Goal: Task Accomplishment & Management: Complete application form

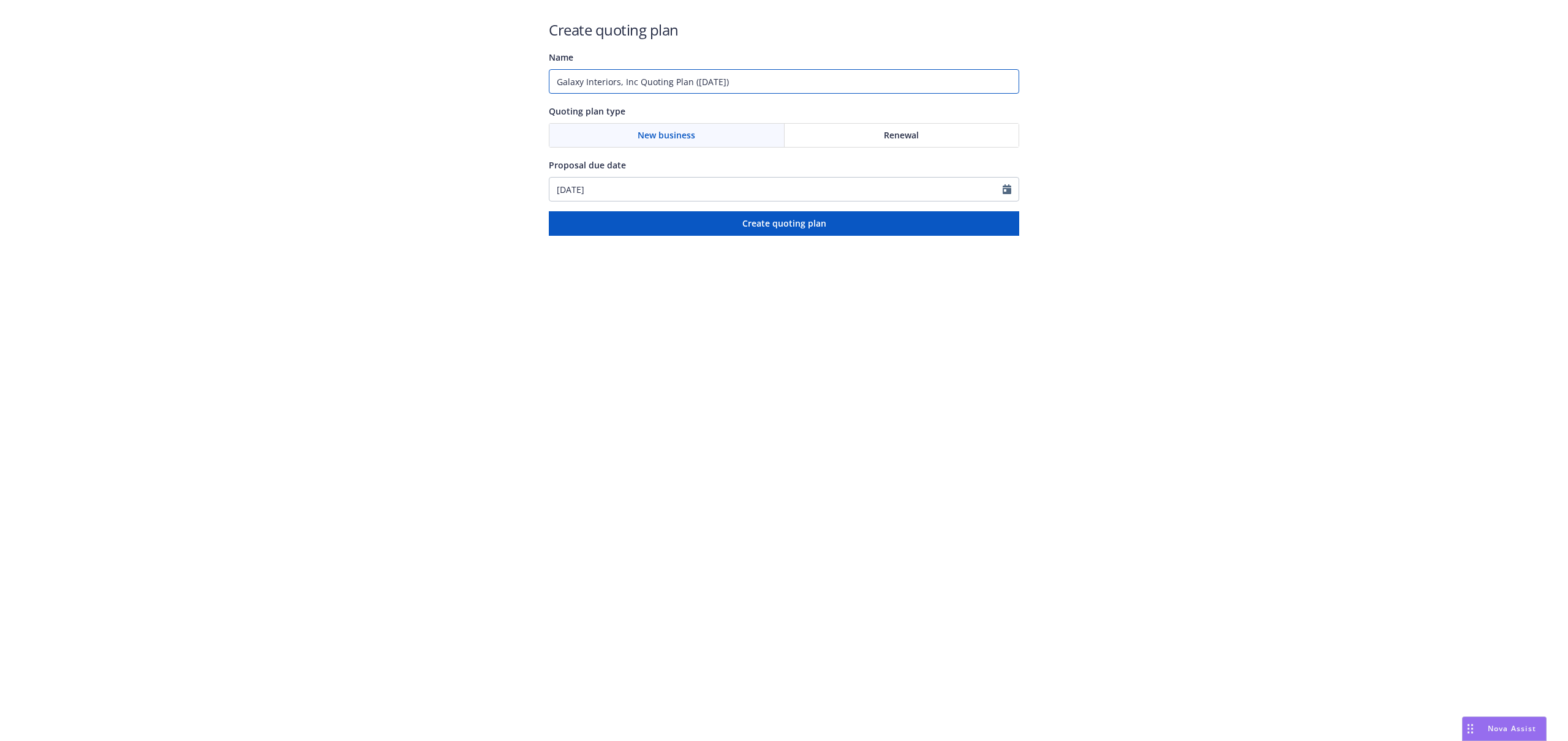
drag, startPoint x: 776, startPoint y: 81, endPoint x: 425, endPoint y: 21, distance: 356.1
click at [425, 21] on div "Create quoting plan Name Galaxy Interiors, Inc Quoting Plan ([DATE]) Quoting pl…" at bounding box center [784, 118] width 1568 height 236
type input "25/26 Auto"
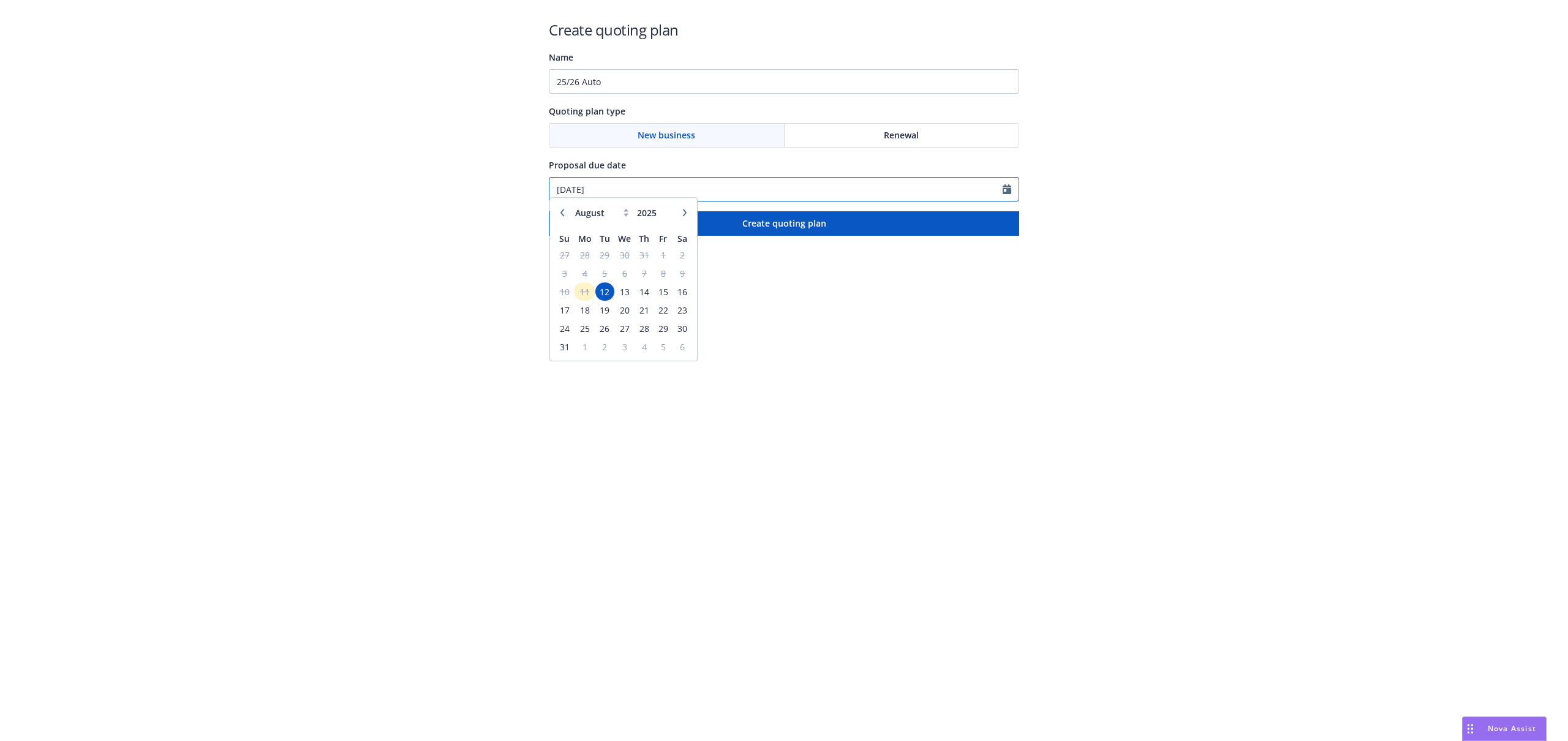
click at [751, 186] on input "[DATE]" at bounding box center [776, 189] width 453 height 23
click at [684, 222] on button "button" at bounding box center [684, 219] width 15 height 15
click at [564, 219] on icon "button" at bounding box center [562, 219] width 8 height 8
select select "8"
click at [586, 350] on span "1" at bounding box center [584, 353] width 18 height 15
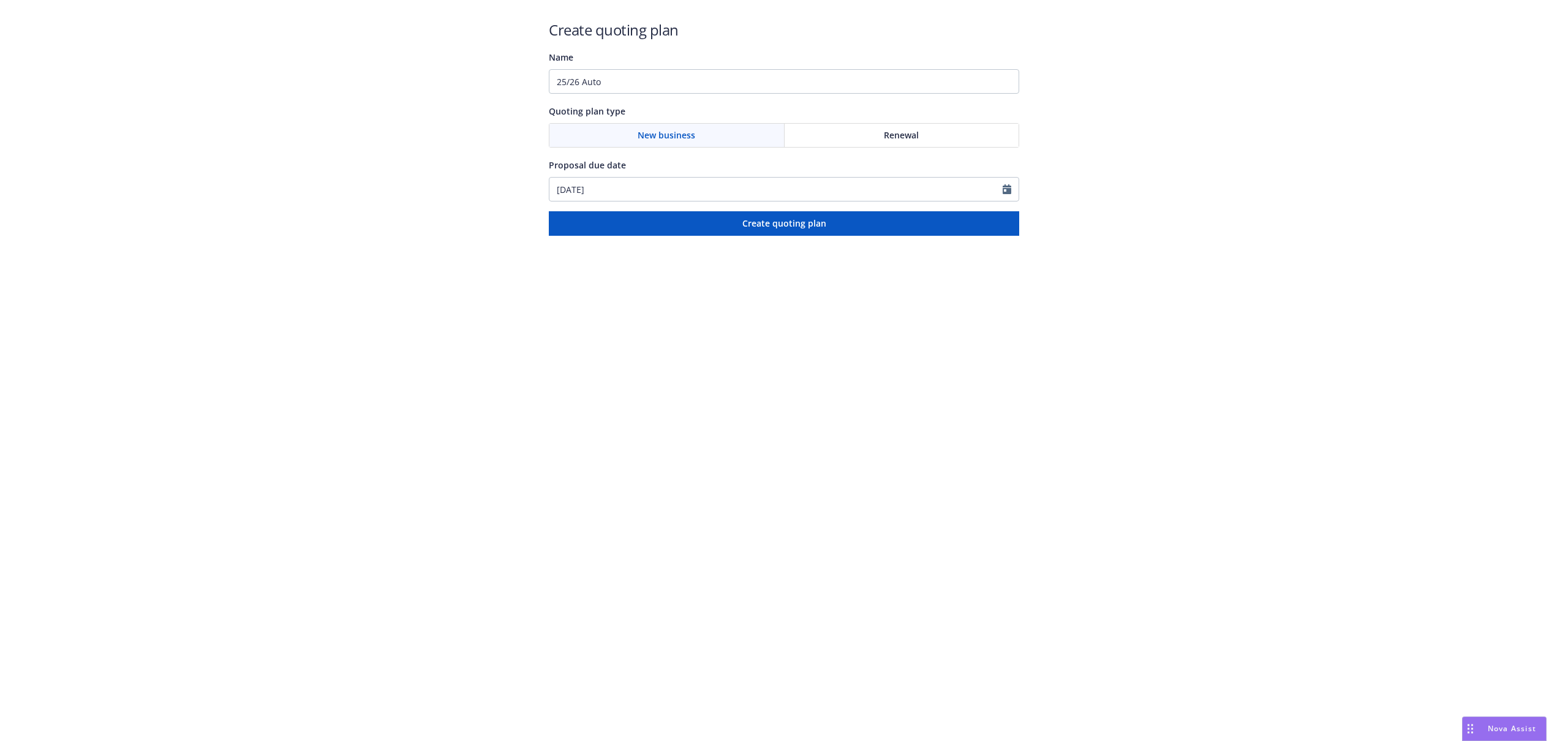
type input "[DATE]"
drag, startPoint x: 622, startPoint y: 235, endPoint x: 660, endPoint y: 69, distance: 170.3
click at [660, 69] on div "Create quoting plan Name 25/26 Auto Quoting plan type New business Renewal Prop…" at bounding box center [784, 127] width 471 height 217
click at [659, 70] on input "25/26 Auto" at bounding box center [784, 81] width 471 height 24
click at [659, 79] on input "25/26 Auto" at bounding box center [784, 81] width 471 height 24
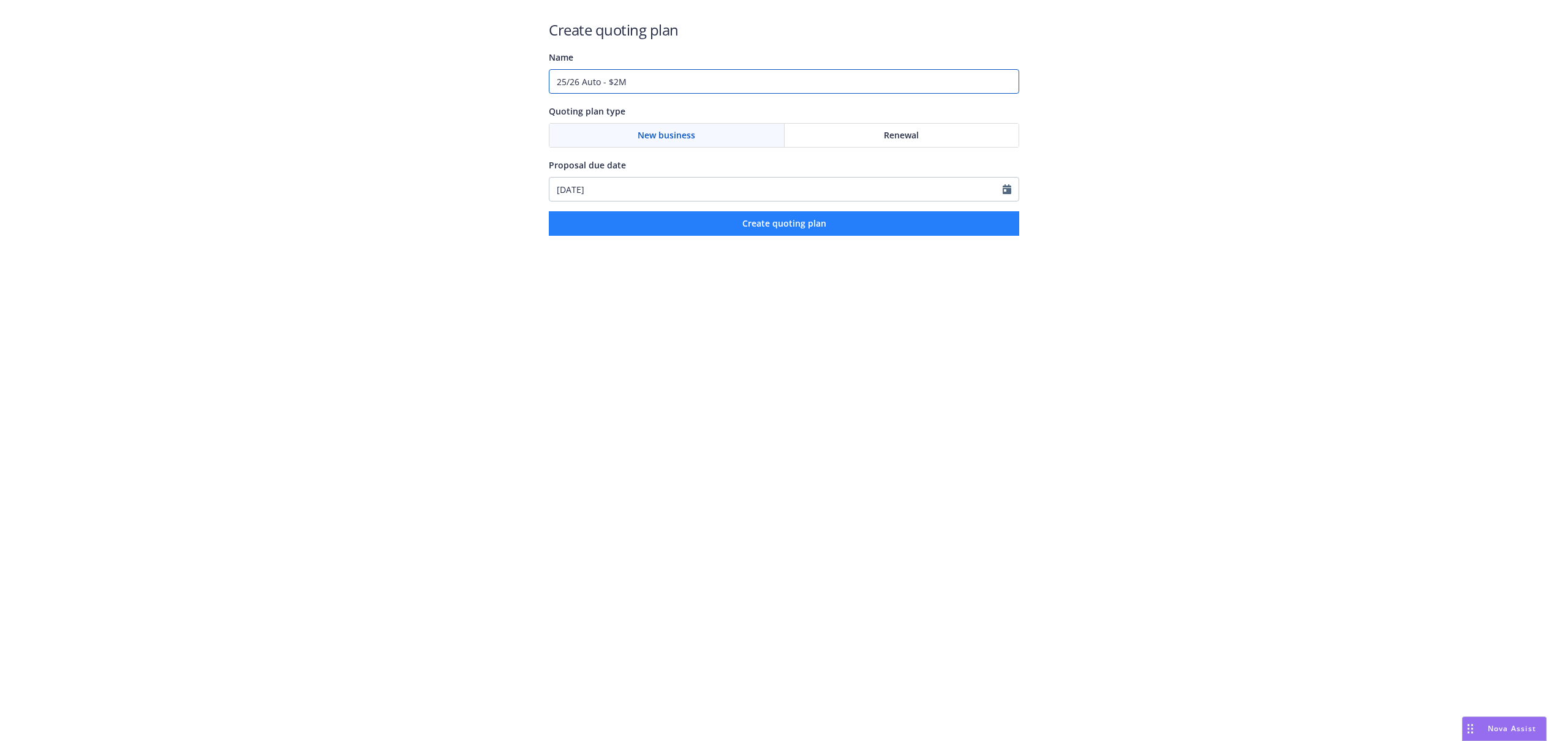
type input "25/26 Auto - $2M"
click at [659, 228] on button "Create quoting plan" at bounding box center [784, 224] width 471 height 24
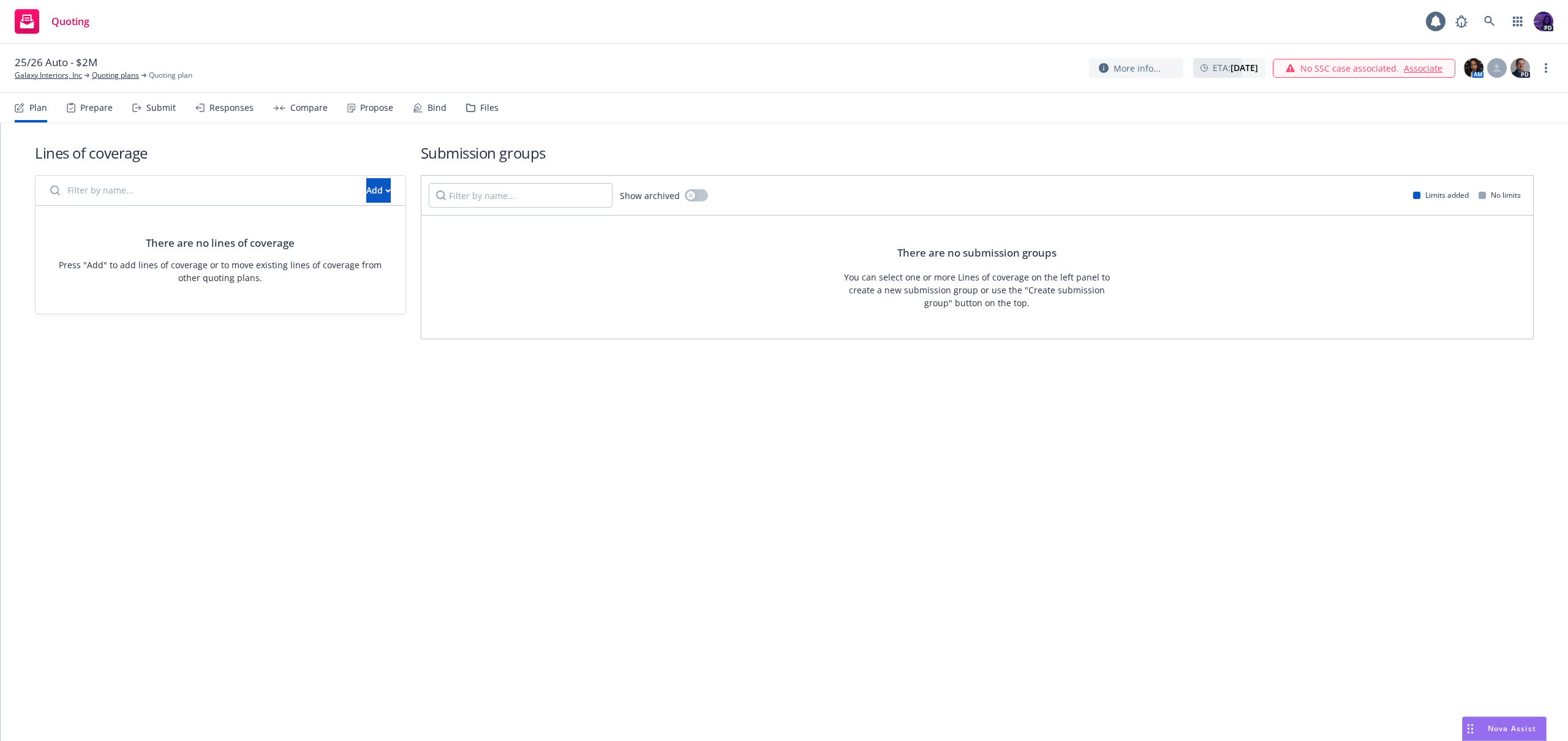
click at [1508, 730] on span "Nova Assist" at bounding box center [1512, 728] width 48 height 10
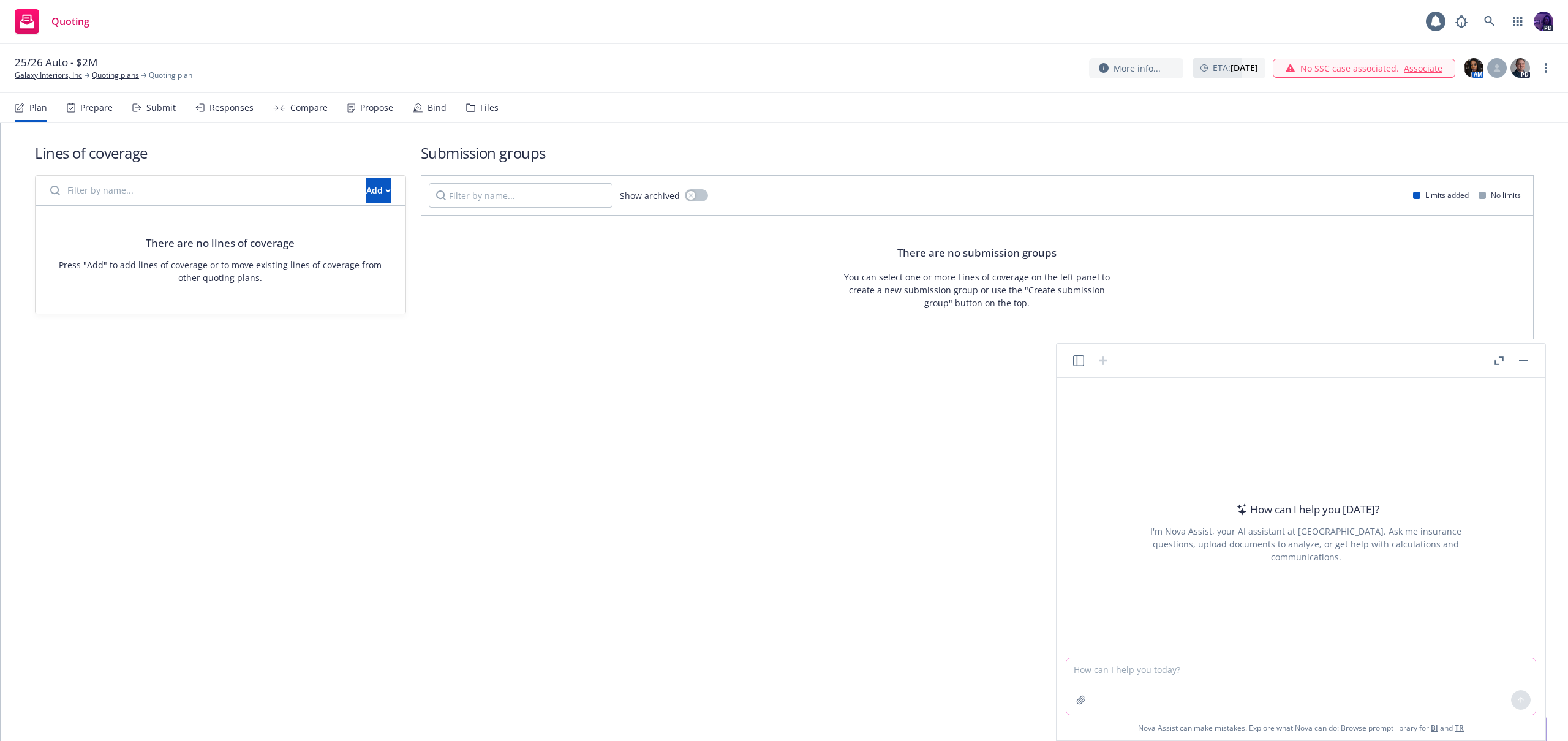
click at [1204, 681] on textarea at bounding box center [1301, 687] width 469 height 56
type textarea "what carrier will offer $2M auto policy"
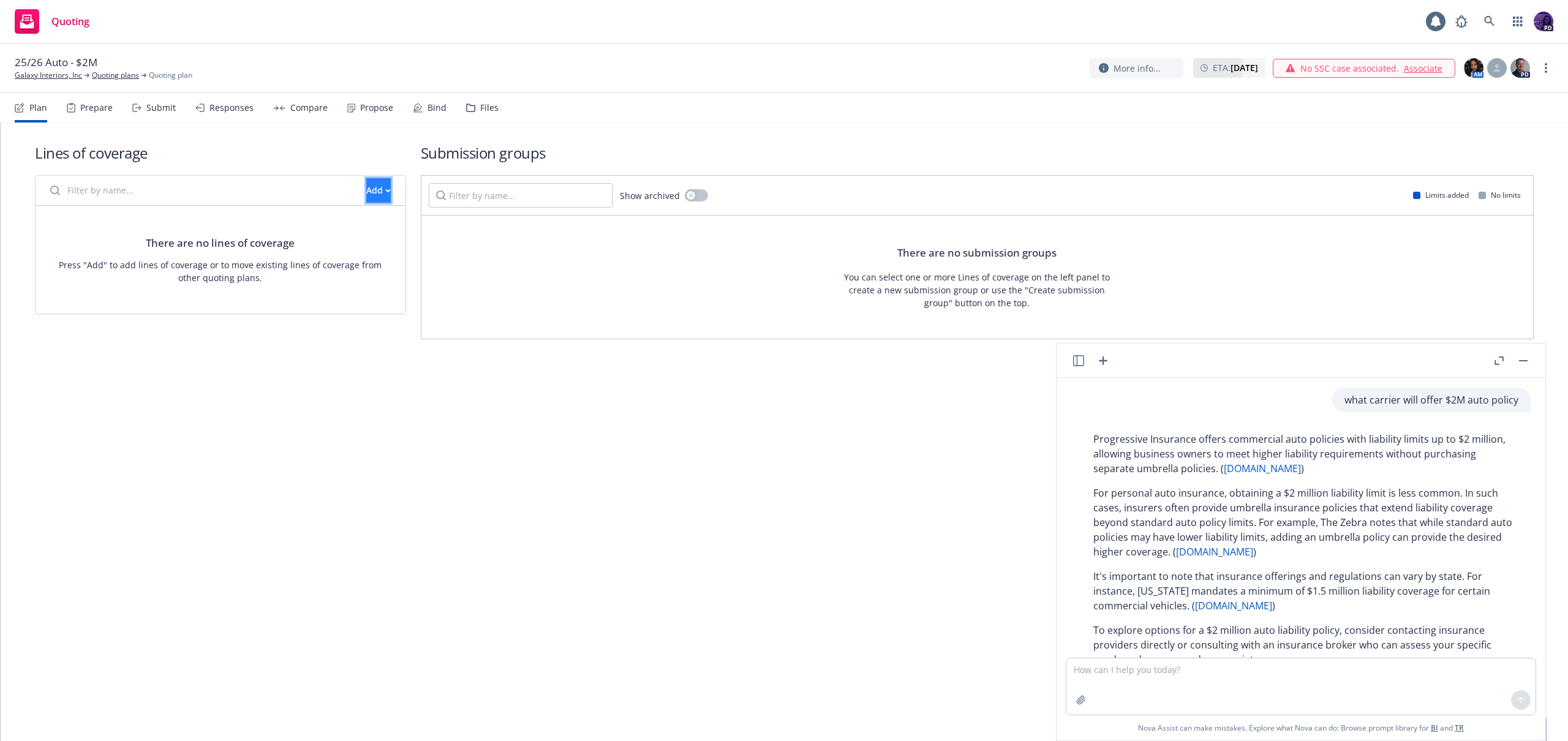
click at [366, 196] on div "Add" at bounding box center [378, 190] width 24 height 23
click at [382, 226] on span "Create new business lines of coverage" at bounding box center [420, 222] width 187 height 12
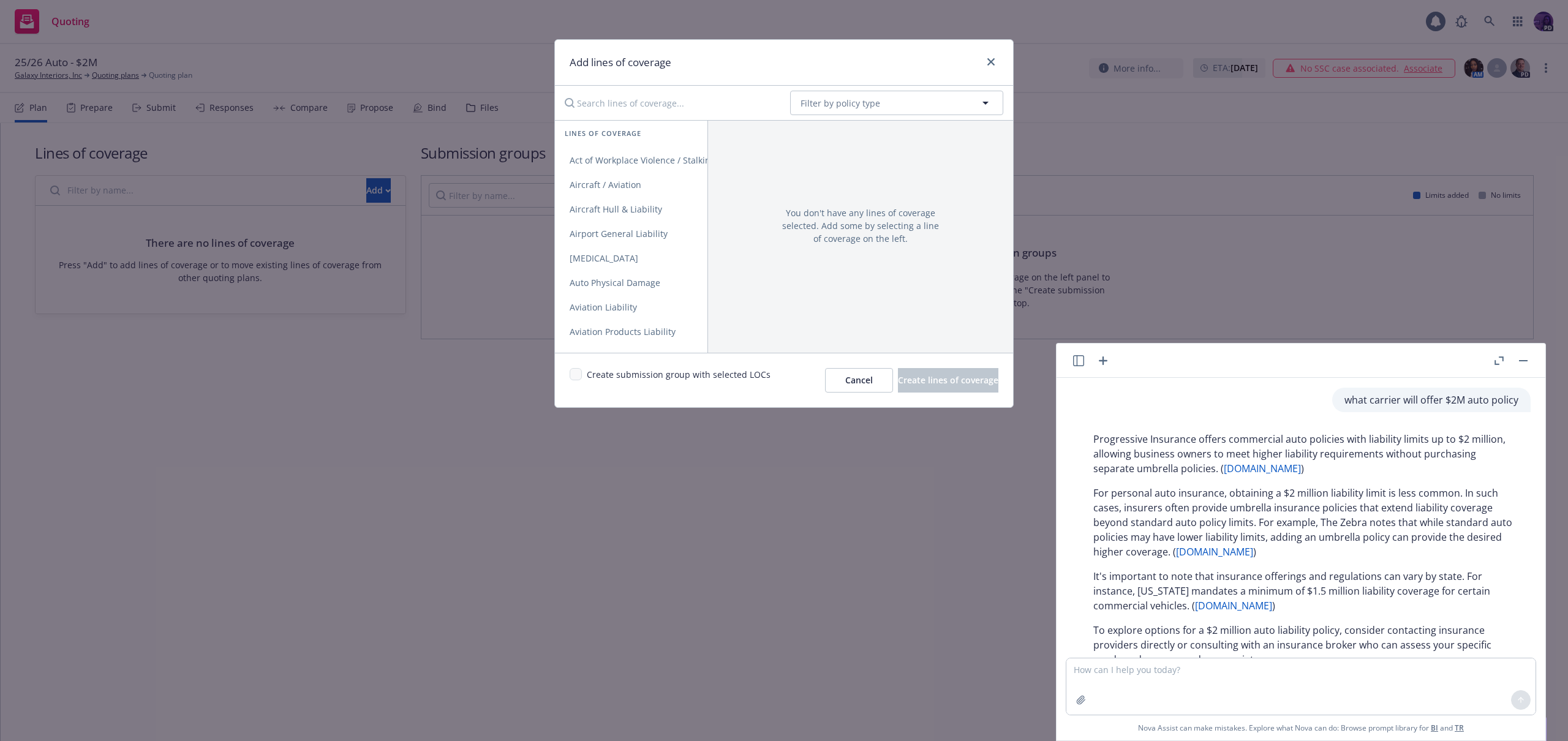
click at [659, 109] on input "Search lines of coverage..." at bounding box center [669, 102] width 223 height 24
type input "commerci"
drag, startPoint x: 607, startPoint y: 235, endPoint x: 606, endPoint y: 247, distance: 12.0
click at [607, 235] on span "Commercial Auto Liability" at bounding box center [622, 233] width 134 height 12
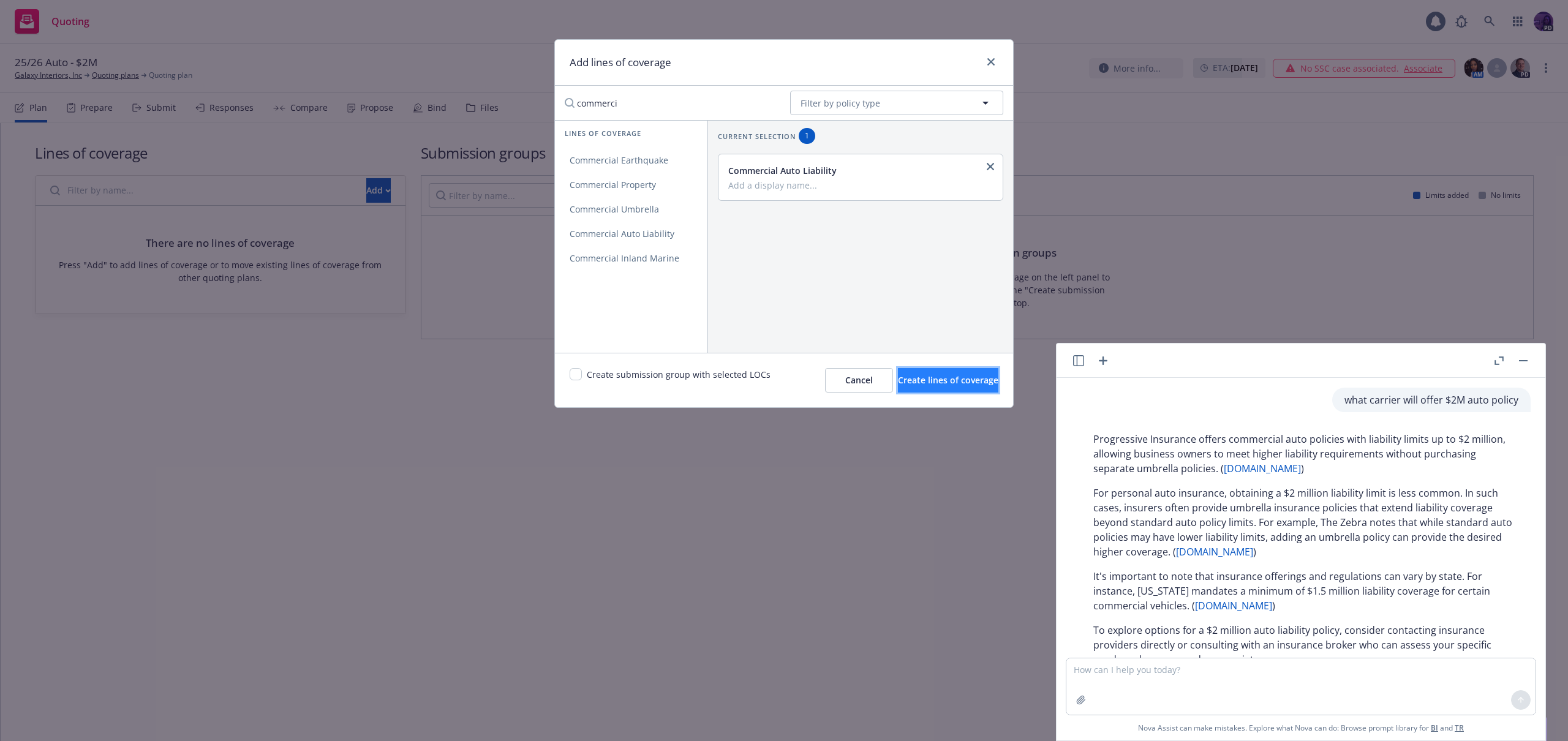
drag, startPoint x: 891, startPoint y: 387, endPoint x: 882, endPoint y: 391, distance: 9.8
click at [898, 389] on button "Create lines of coverage" at bounding box center [948, 380] width 100 height 24
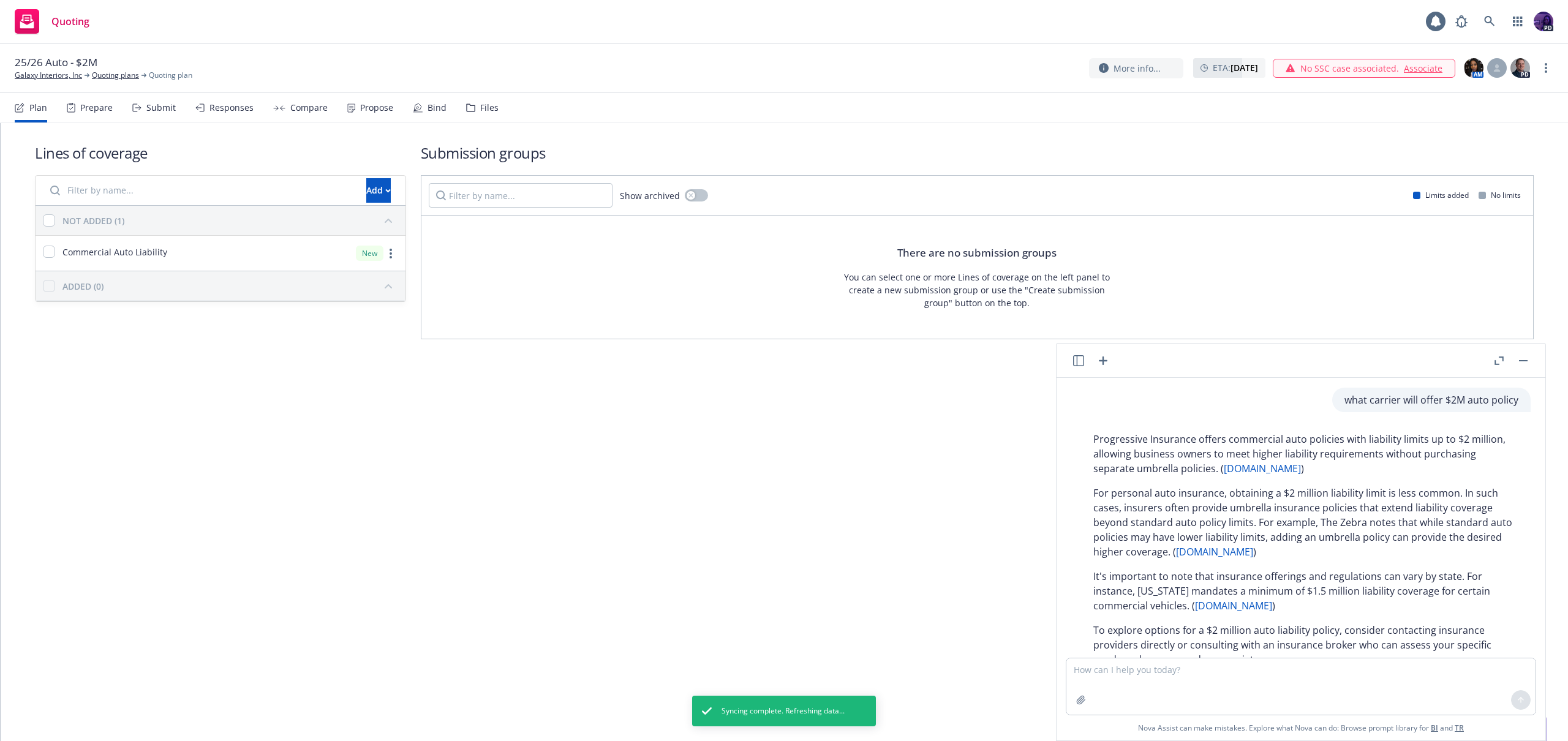
click at [1528, 360] on button "button" at bounding box center [1523, 361] width 15 height 15
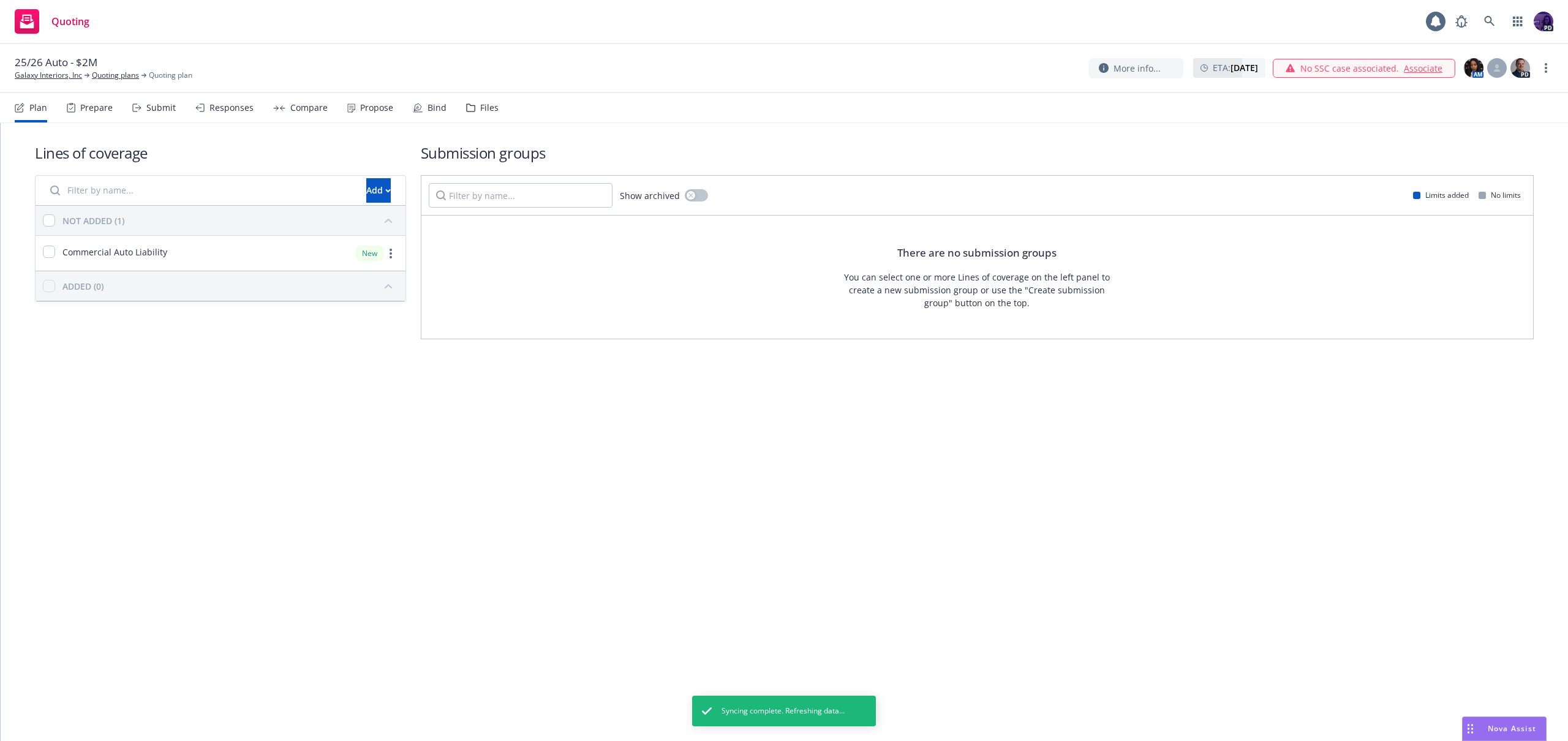
scroll to position [43, 0]
click at [56, 256] on div "Commercial Auto Liability" at bounding box center [105, 253] width 125 height 15
checkbox input "true"
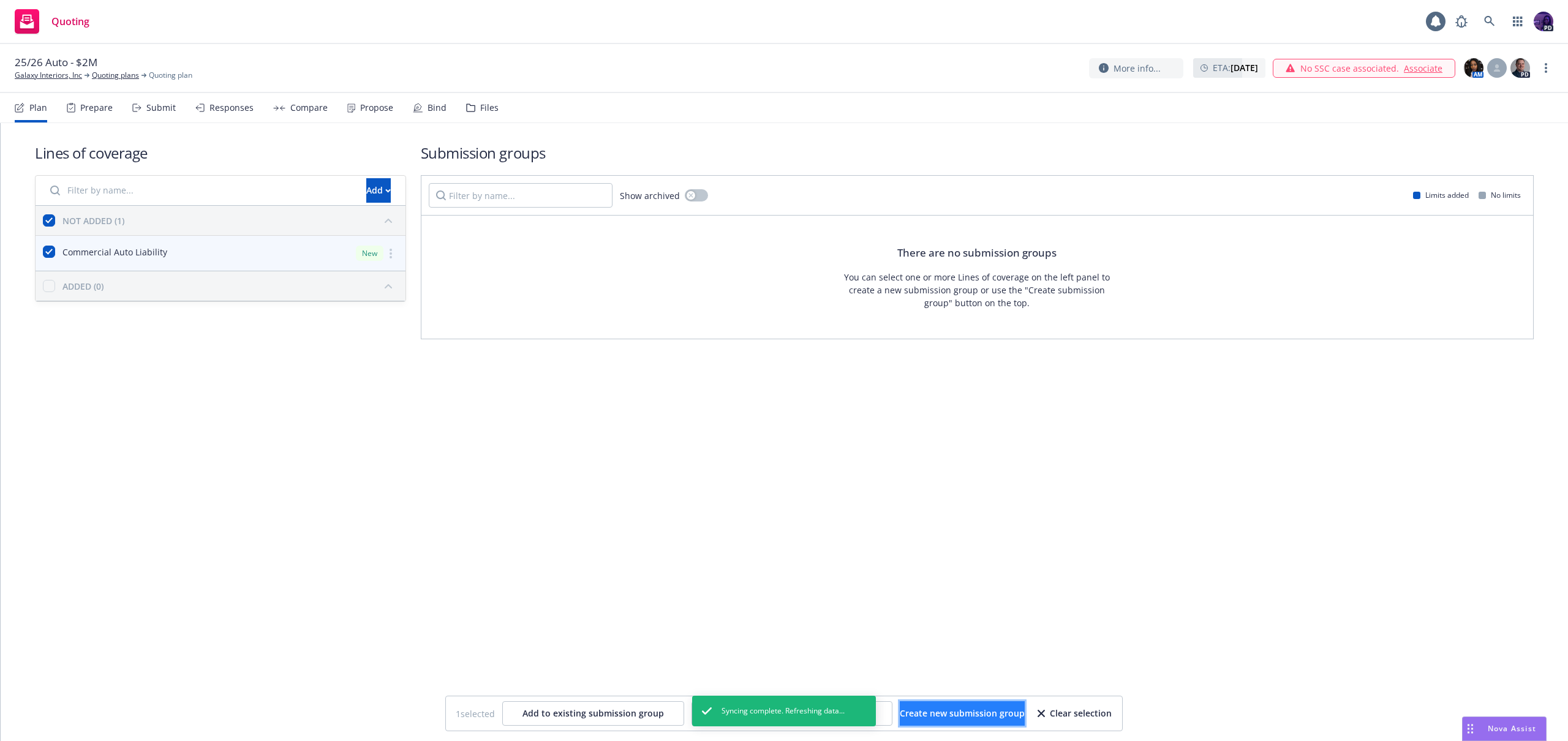
click at [950, 715] on span "Create new submission group" at bounding box center [962, 713] width 125 height 12
checkbox input "false"
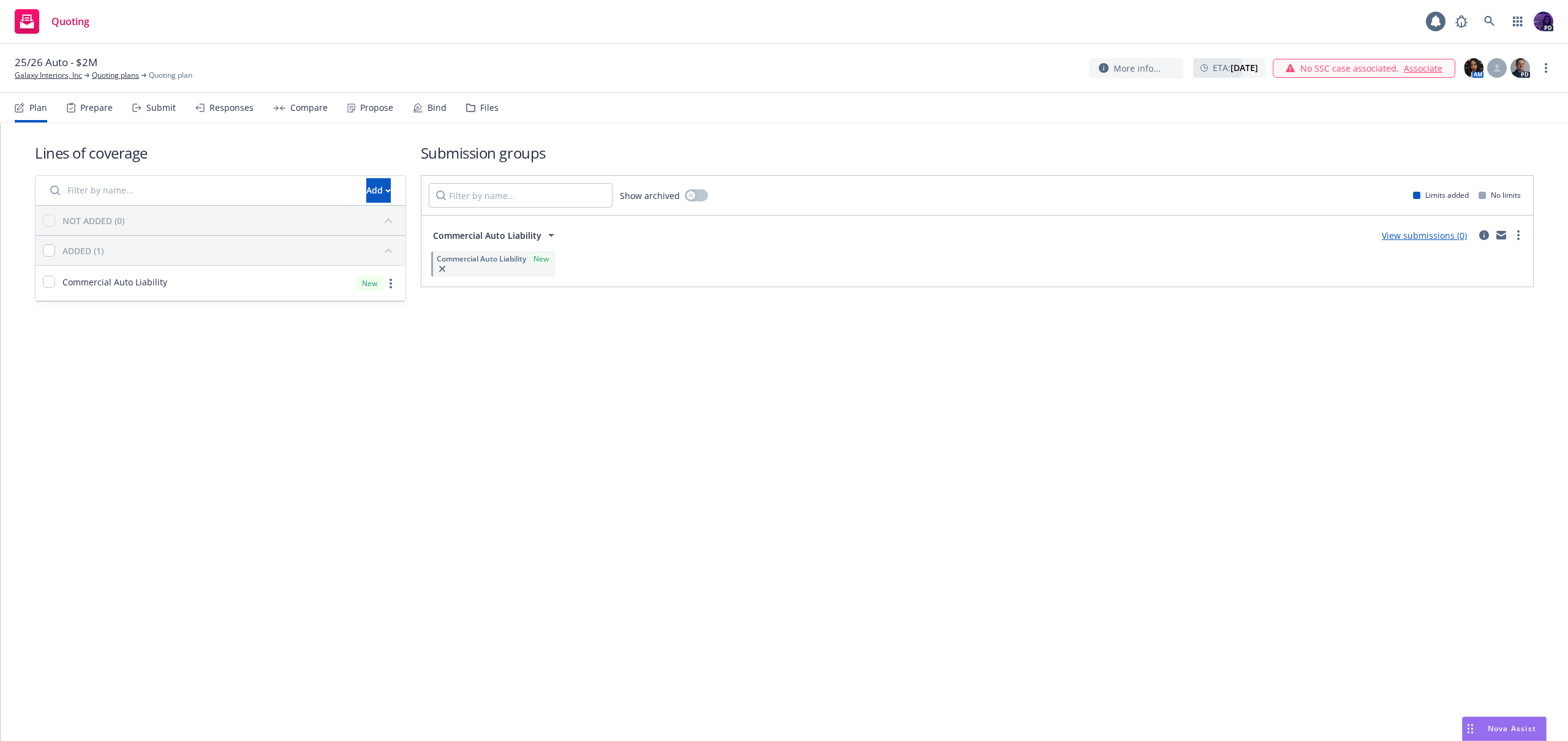
click at [1419, 232] on link "View submissions (0)" at bounding box center [1425, 235] width 85 height 12
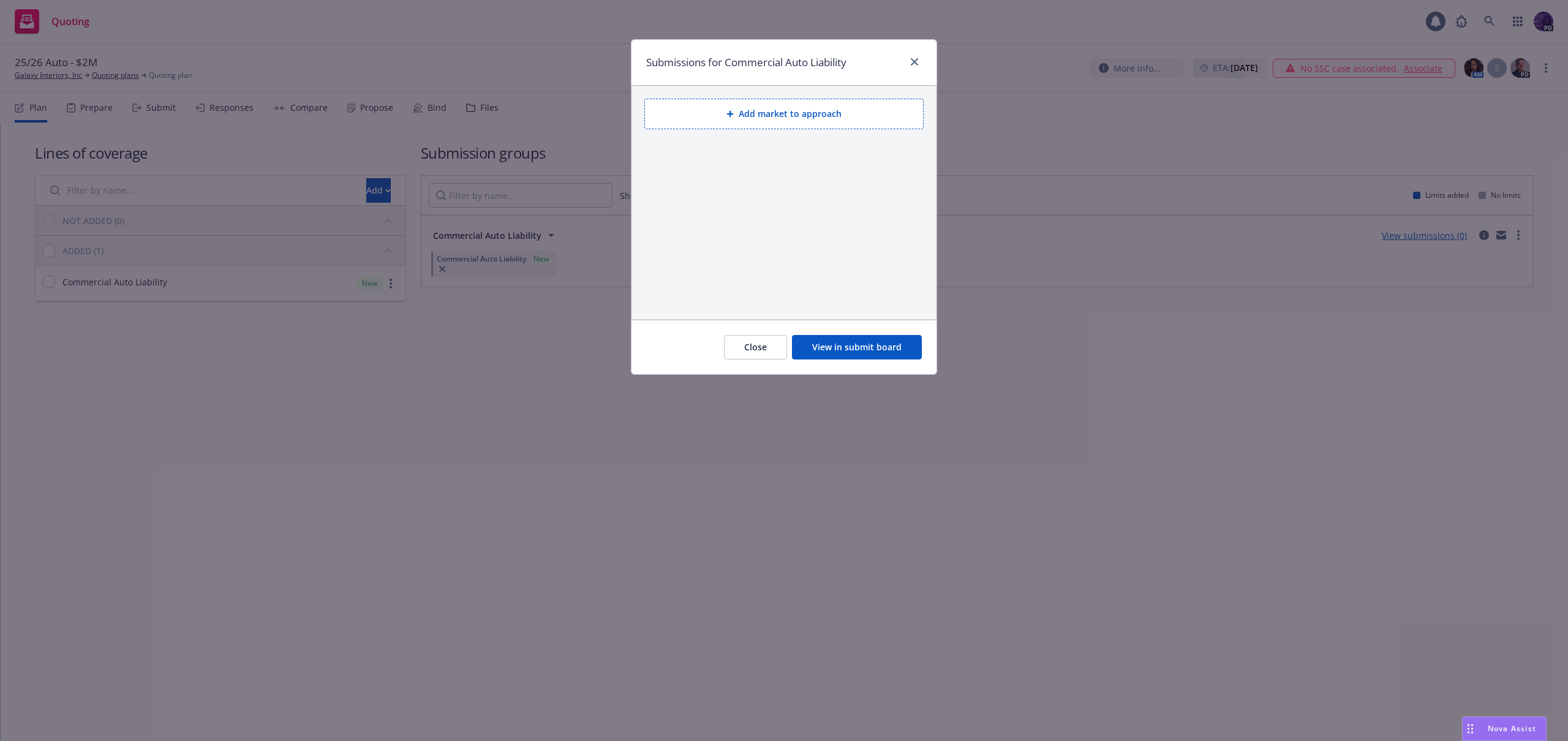
click at [730, 123] on button "Add market to approach" at bounding box center [783, 114] width 279 height 31
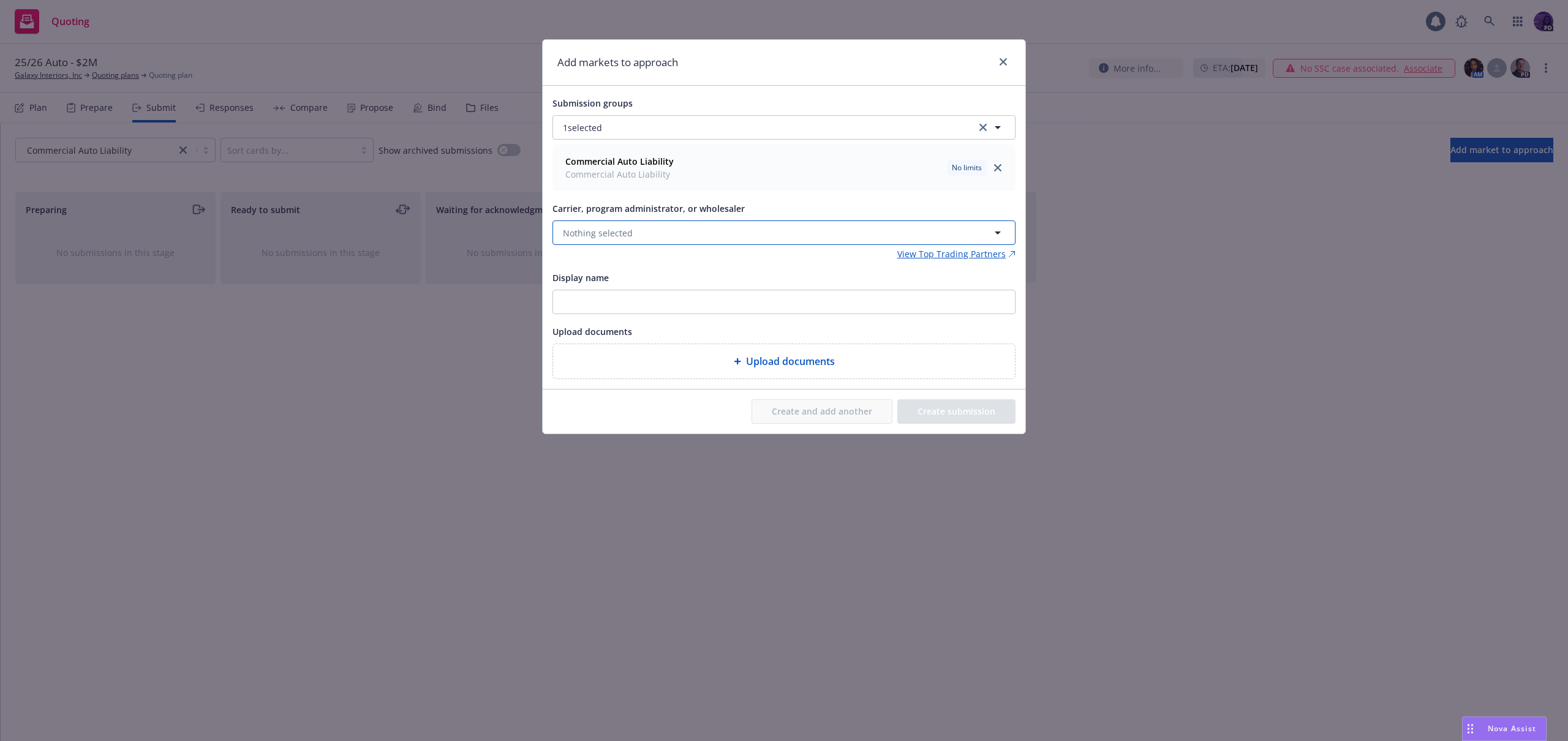
click at [686, 237] on button "Nothing selected" at bounding box center [784, 233] width 463 height 24
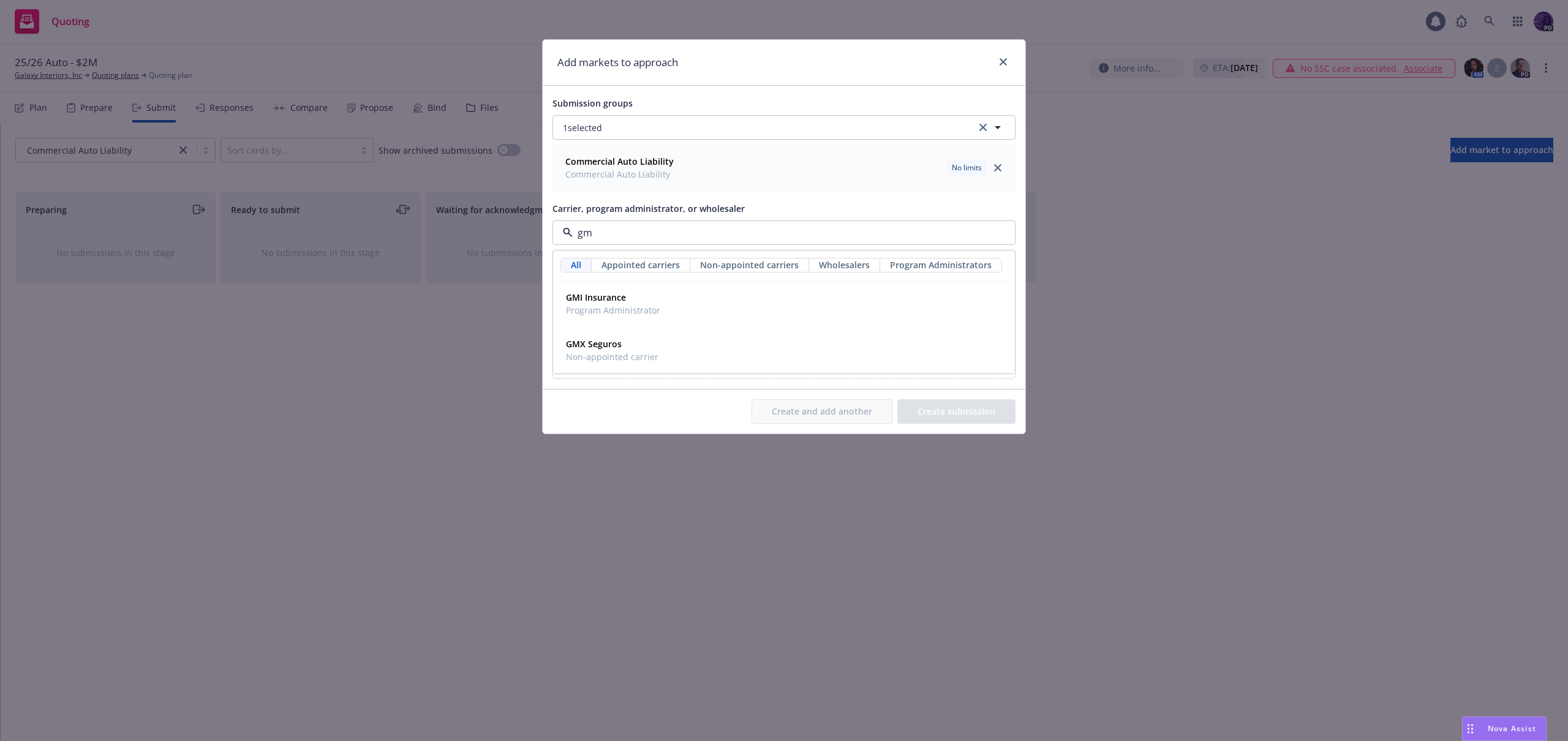
type input "gmi"
click at [670, 304] on div "GMI Insurance Program Administrator" at bounding box center [784, 304] width 446 height 31
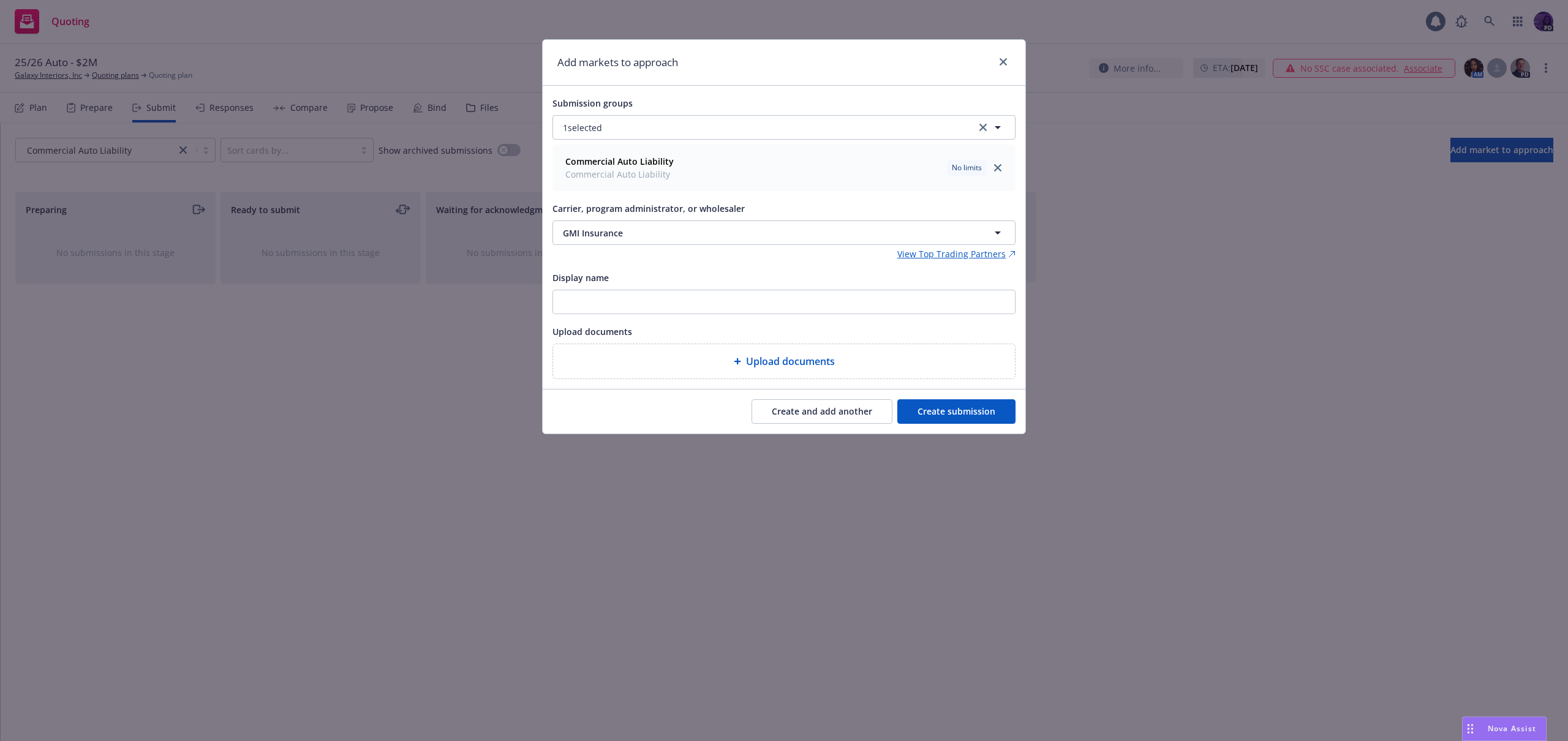
click at [852, 410] on button "Create and add another" at bounding box center [822, 412] width 141 height 24
click at [668, 236] on button "Nothing selected" at bounding box center [784, 233] width 463 height 24
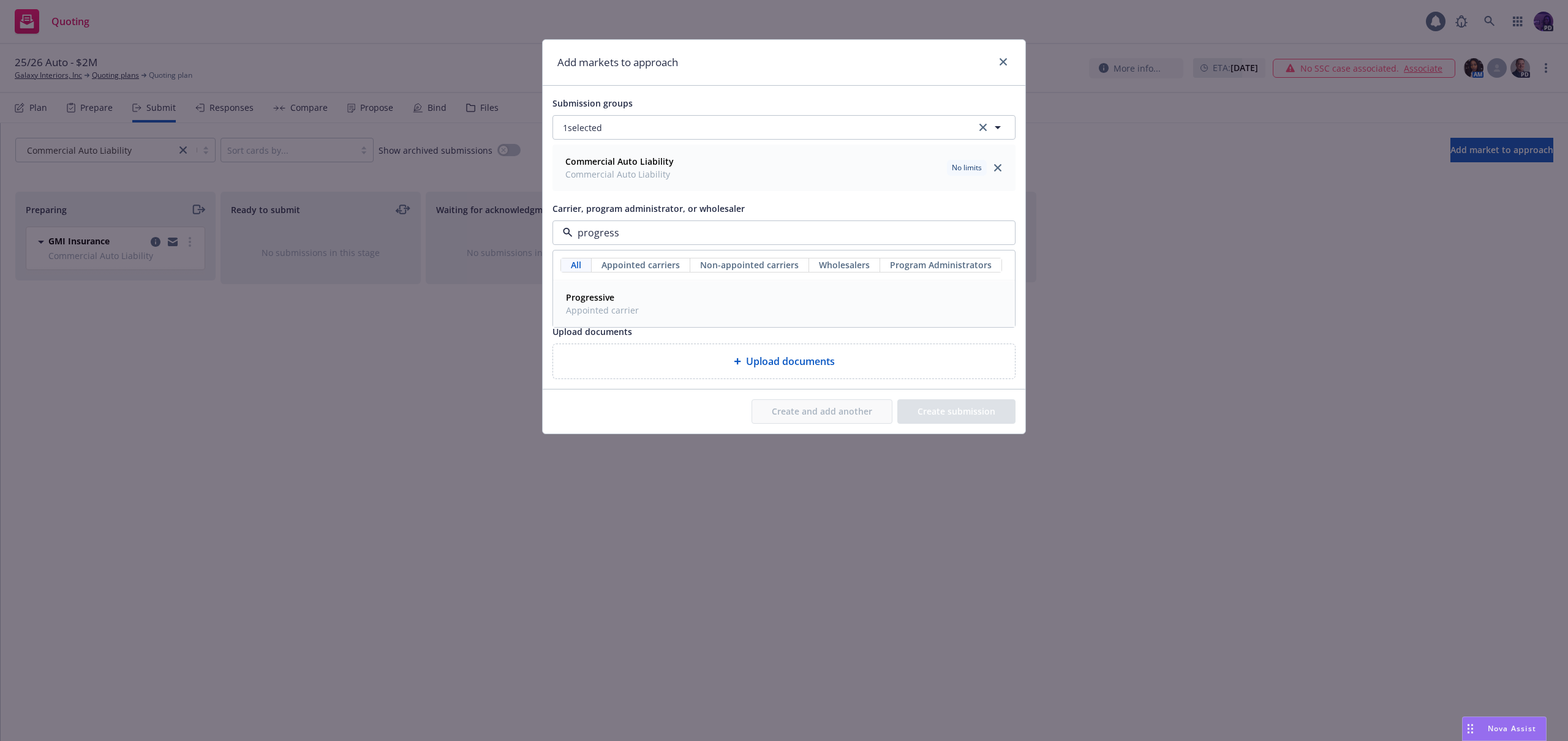
click at [654, 306] on div "Progressive Appointed carrier" at bounding box center [784, 304] width 446 height 31
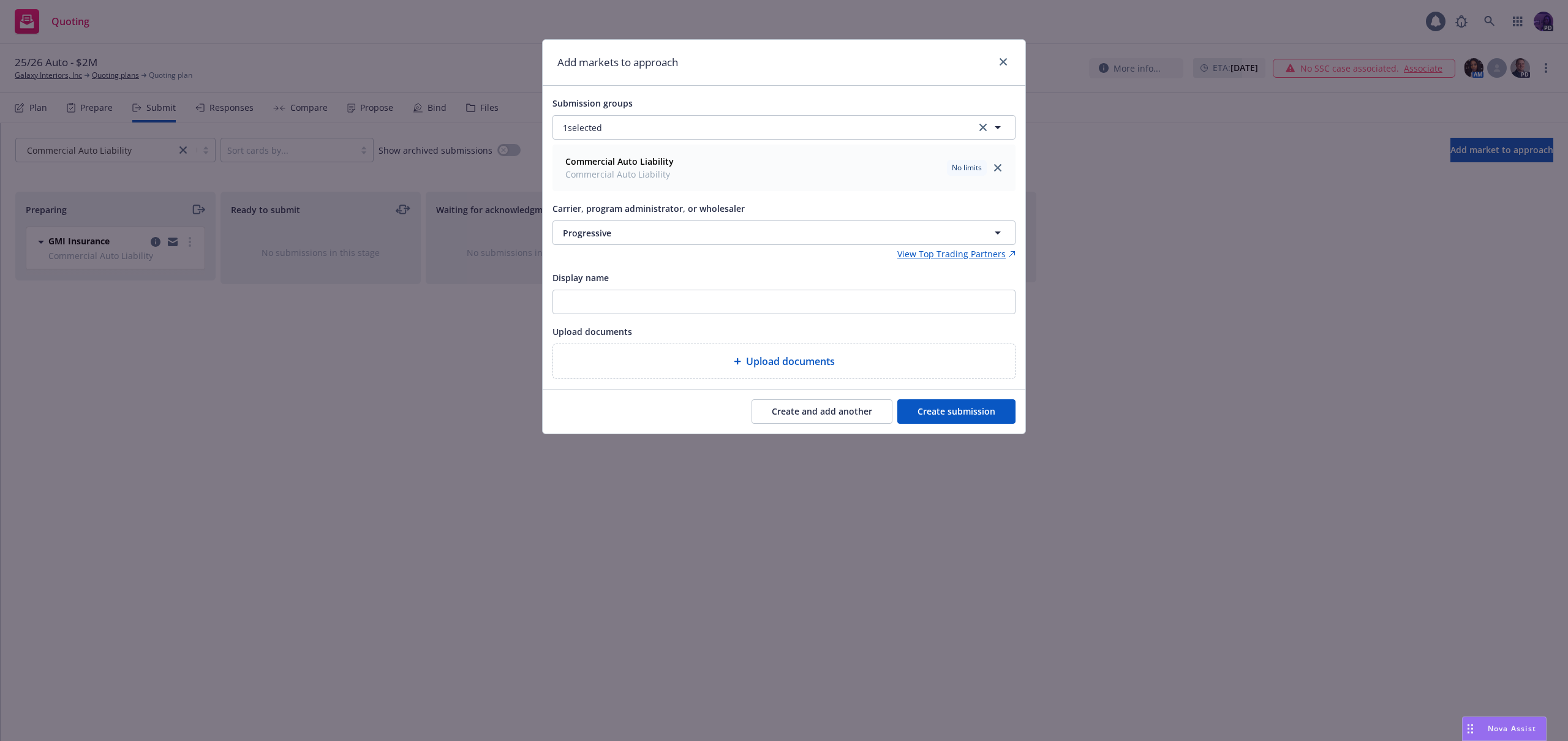
click at [879, 419] on button "Create and add another" at bounding box center [822, 412] width 141 height 24
click at [744, 235] on button "Nothing selected" at bounding box center [784, 233] width 463 height 24
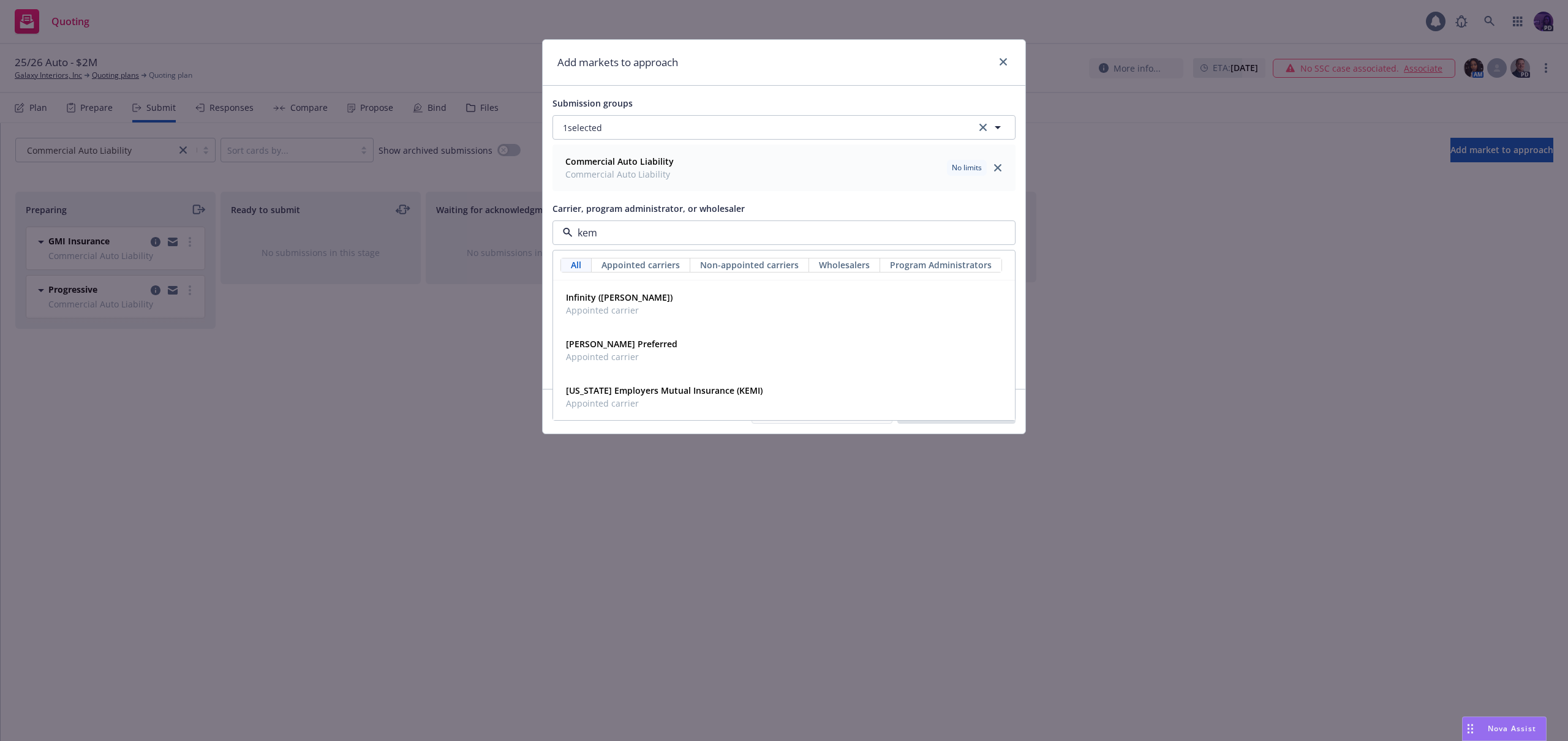
type input "[PERSON_NAME]"
click at [740, 302] on div "Infinity ([PERSON_NAME]) Appointed carrier" at bounding box center [784, 304] width 446 height 31
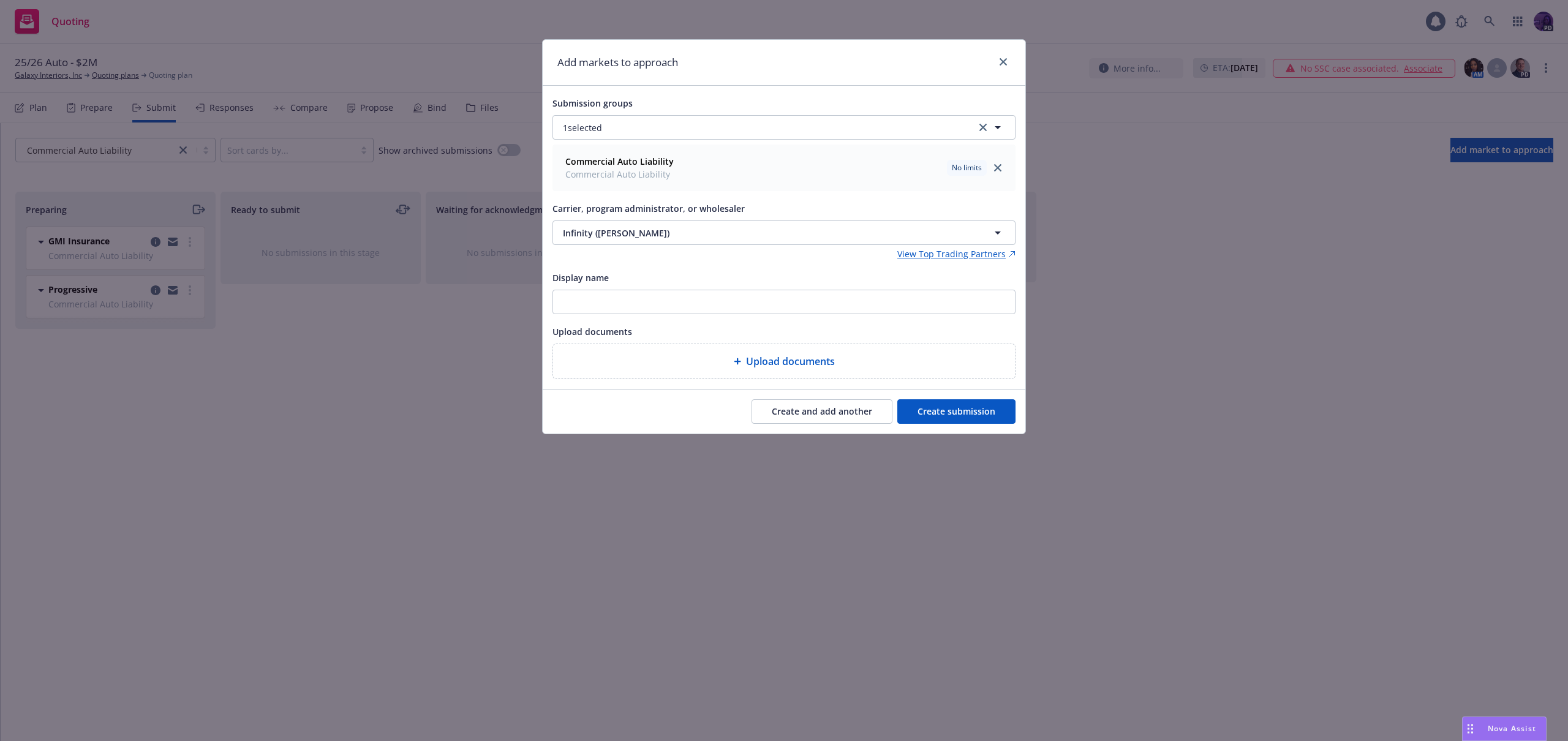
click at [781, 416] on button "Create and add another" at bounding box center [822, 412] width 141 height 24
click at [694, 233] on button "Nothing selected" at bounding box center [784, 233] width 463 height 24
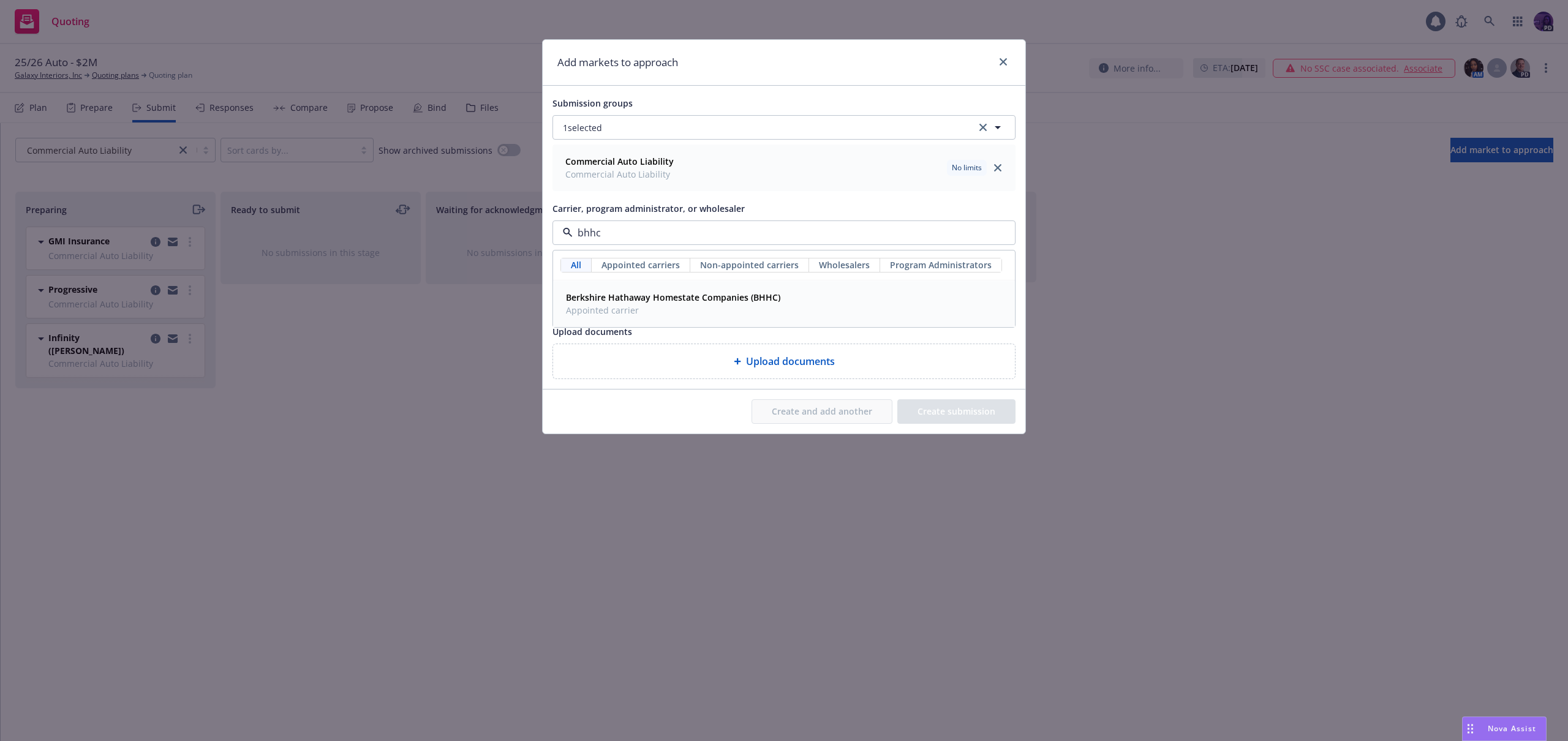
click at [689, 292] on span "Berkshire Hathaway Homestate Companies (BHHC)" at bounding box center [673, 297] width 214 height 13
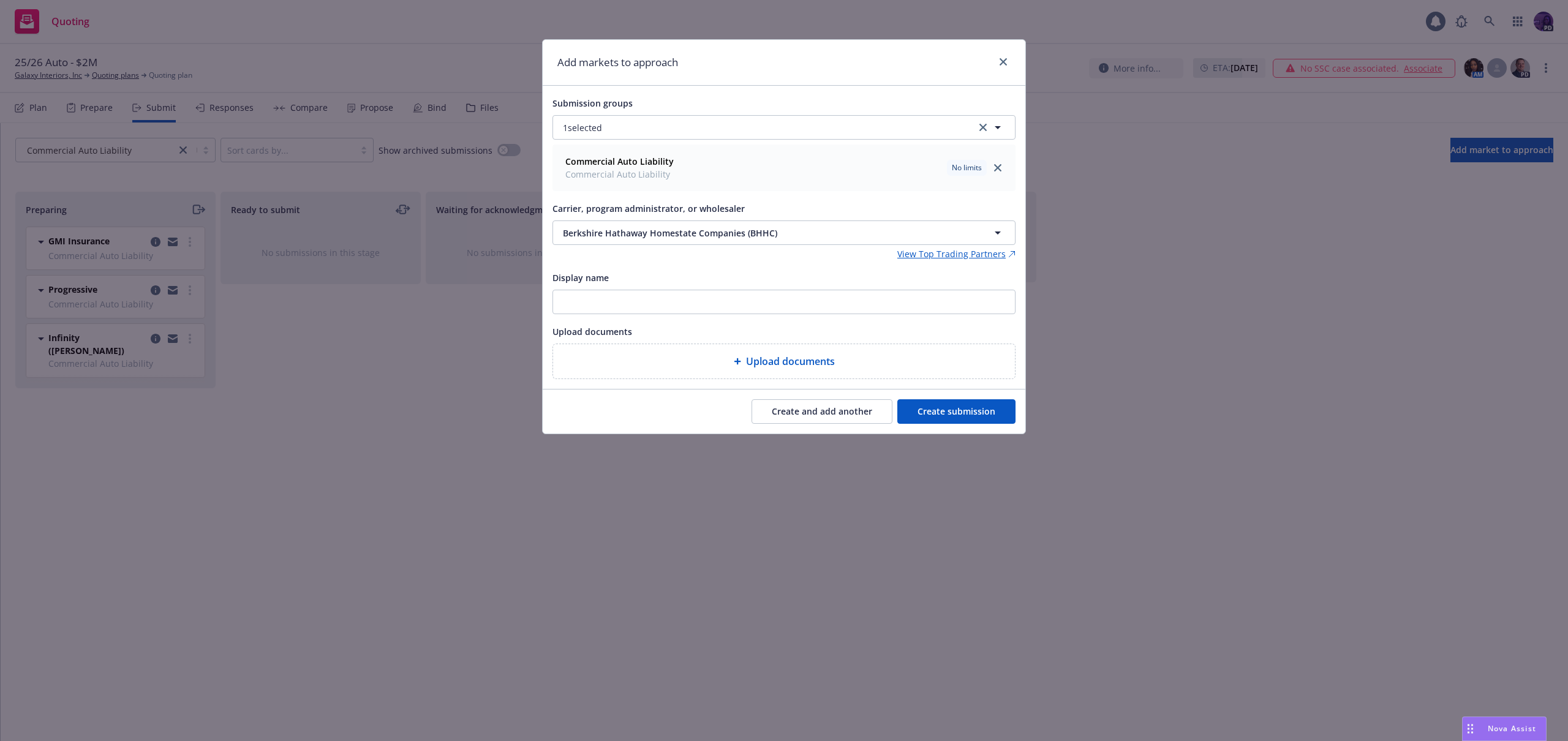
click at [838, 409] on button "Create and add another" at bounding box center [822, 412] width 141 height 24
click at [676, 237] on button "Nothing selected" at bounding box center [784, 233] width 463 height 24
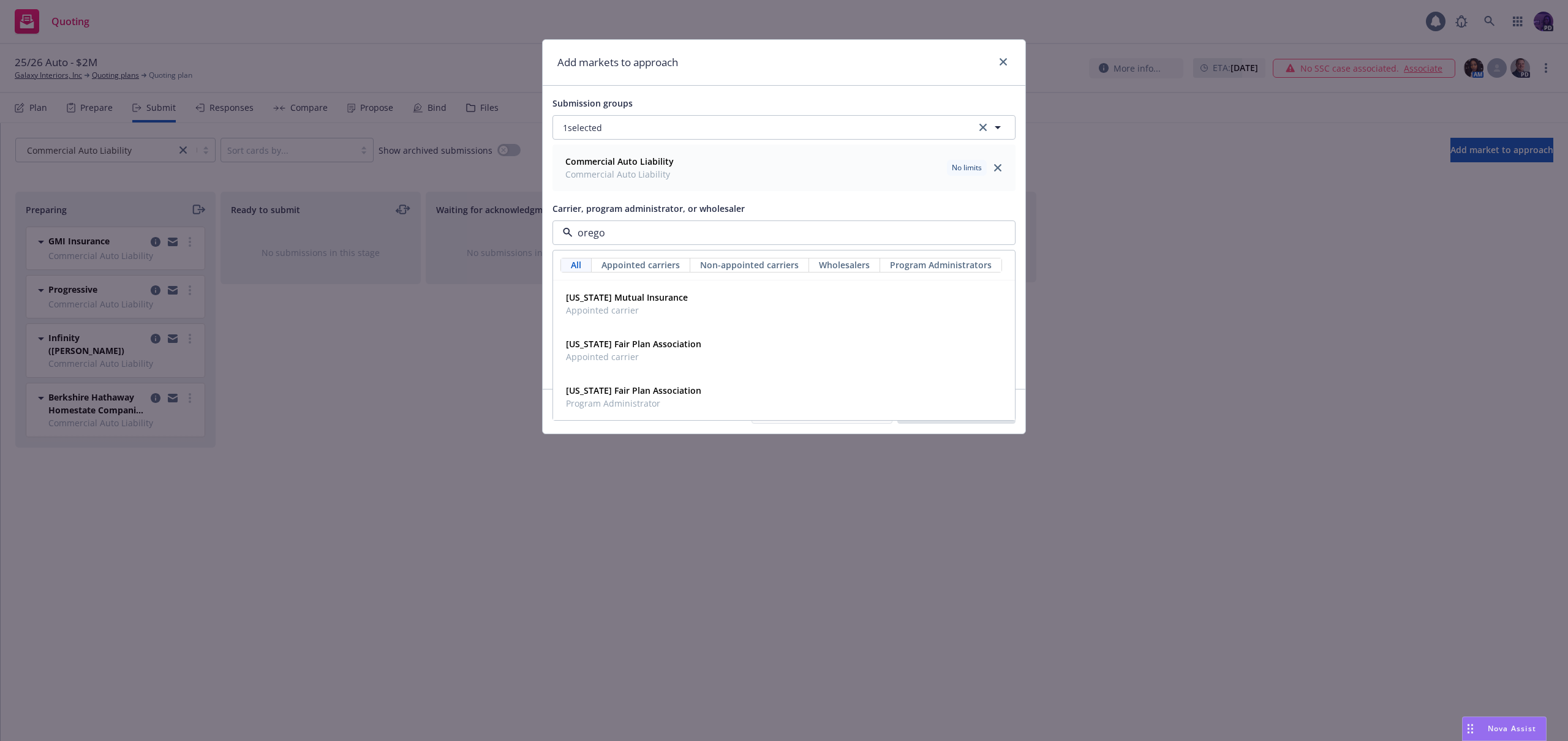
type input "[US_STATE]"
click at [679, 297] on div "[US_STATE] Mutual Insurance Appointed carrier" at bounding box center [784, 304] width 446 height 31
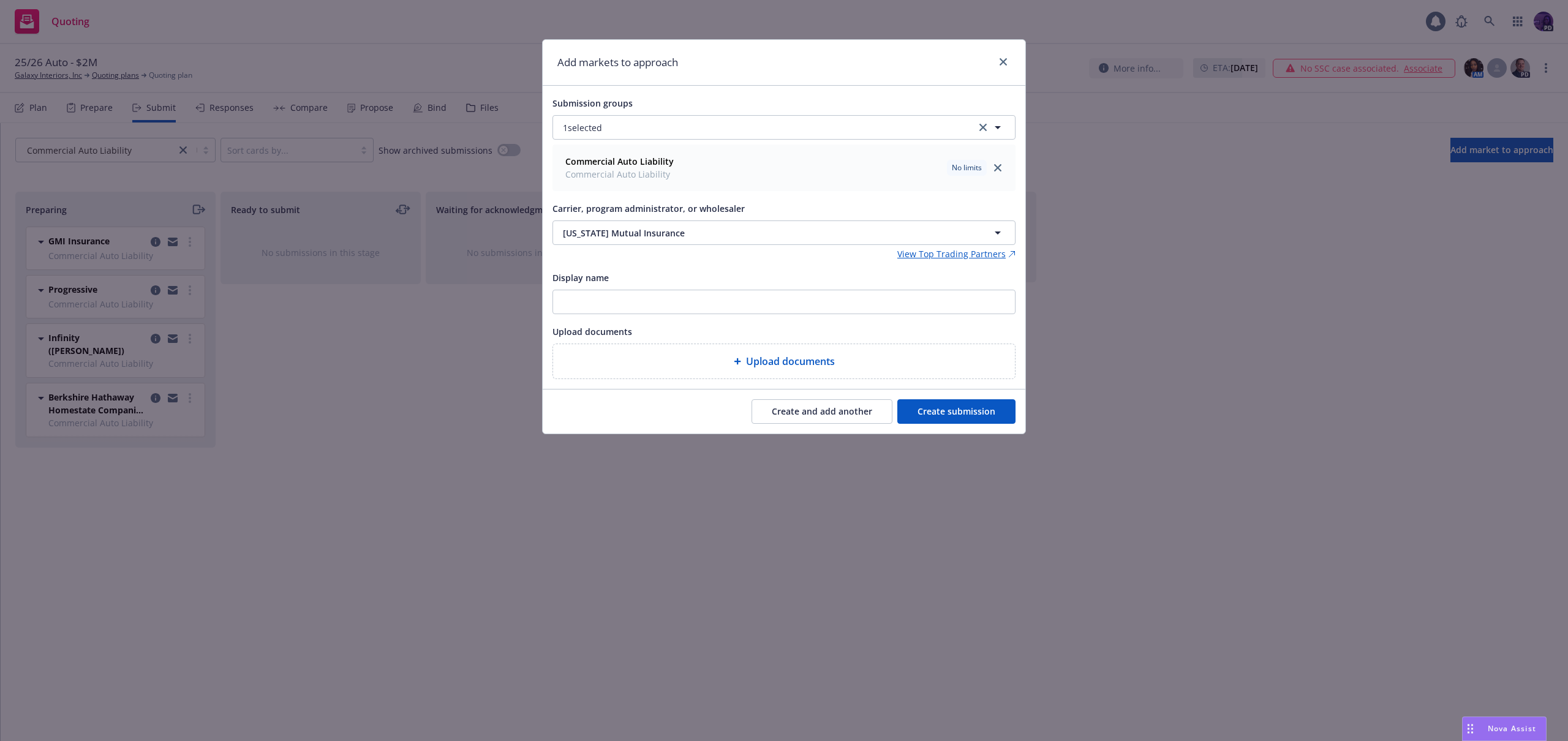
click at [925, 410] on button "Create submission" at bounding box center [957, 412] width 118 height 24
